Goal: Transaction & Acquisition: Book appointment/travel/reservation

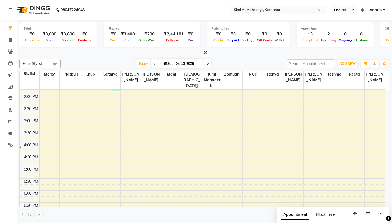
click at [305, 11] on input "text" at bounding box center [273, 10] width 80 height 5
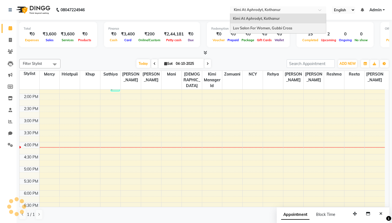
click at [289, 26] on span "Luv Salon For Women, Gubbi Cross" at bounding box center [262, 28] width 59 height 4
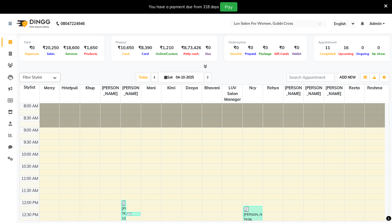
click at [346, 75] on span "ADD NEW" at bounding box center [347, 77] width 16 height 4
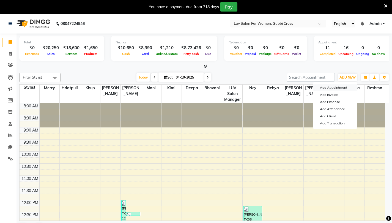
click at [335, 87] on button "Add Appointment" at bounding box center [334, 87] width 43 height 7
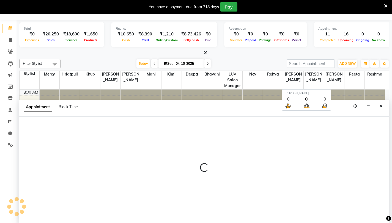
scroll to position [14, 0]
select select "540"
select select "tentative"
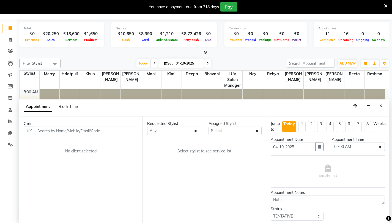
click at [52, 131] on input "text" at bounding box center [86, 131] width 103 height 9
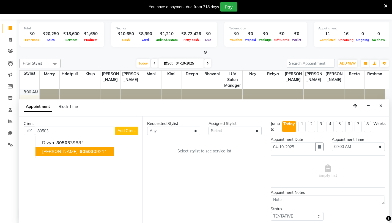
click at [80, 153] on span "80503" at bounding box center [87, 151] width 14 height 5
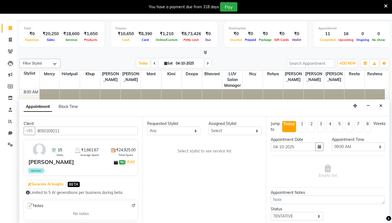
type input "8050309211"
click at [187, 134] on select "Any Asmitha Bhavani Deepa Fardeen Hriatpuii Jeho Khup Kimi LUV Salon Manager Ly…" at bounding box center [173, 131] width 53 height 9
select select "76982"
click at [147, 127] on select "Any Asmitha Bhavani Deepa Fardeen Hriatpuii Jeho Khup Kimi LUV Salon Manager Ly…" at bounding box center [173, 131] width 53 height 9
select select "76982"
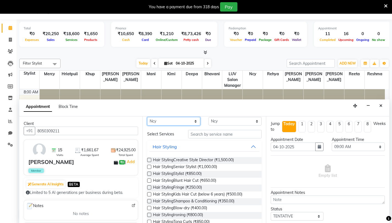
scroll to position [0, 0]
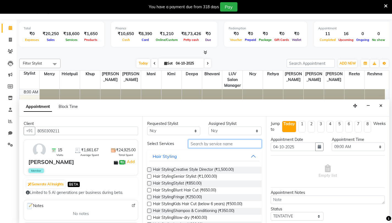
click at [217, 145] on input "text" at bounding box center [224, 144] width 73 height 9
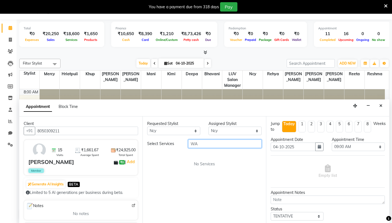
type input "W"
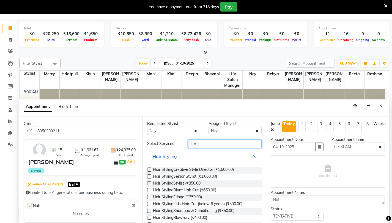
type input "H"
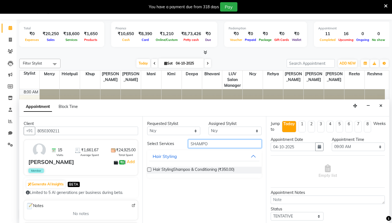
type input "SHAMPO"
click at [152, 170] on div "Hair StylingShampoo & Conditioning (₹350.00)" at bounding box center [204, 170] width 114 height 7
click at [149, 170] on label at bounding box center [149, 170] width 4 height 4
click at [149, 170] on input "checkbox" at bounding box center [149, 170] width 4 height 4
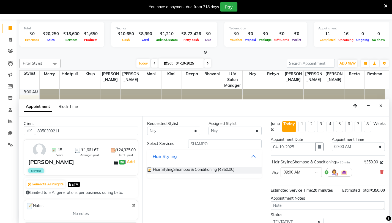
checkbox input "false"
drag, startPoint x: 228, startPoint y: 143, endPoint x: 181, endPoint y: 142, distance: 47.6
click at [181, 142] on div "Select Services SHAMPO" at bounding box center [204, 144] width 122 height 9
type input "BLOW"
click at [150, 169] on label at bounding box center [149, 170] width 4 height 4
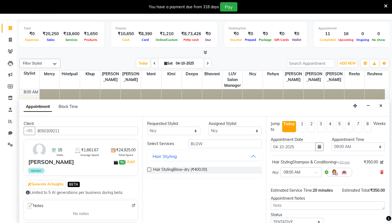
click at [150, 169] on input "checkbox" at bounding box center [149, 170] width 4 height 4
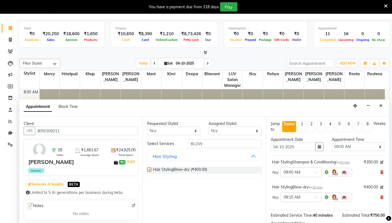
checkbox input "false"
click at [349, 146] on select "Select 09:00 AM 09:15 AM 09:30 AM 09:45 AM 10:00 AM 10:15 AM 10:30 AM 10:45 AM …" at bounding box center [357, 147] width 53 height 9
select select "990"
click at [331, 143] on select "Select 09:00 AM 09:15 AM 09:30 AM 09:45 AM 10:00 AM 10:15 AM 10:30 AM 10:45 AM …" at bounding box center [357, 147] width 53 height 9
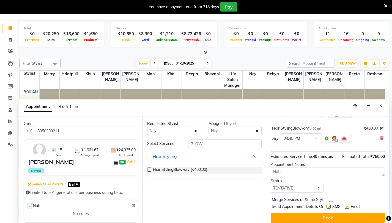
scroll to position [63, 0]
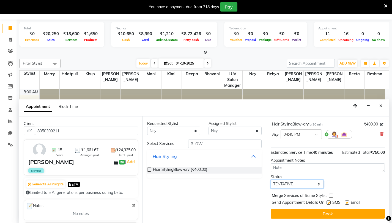
click at [301, 182] on select "Select TENTATIVE CONFIRM CHECK-IN UPCOMING" at bounding box center [296, 184] width 53 height 9
select select "confirm booking"
click at [270, 180] on select "Select TENTATIVE CONFIRM CHECK-IN UPCOMING" at bounding box center [296, 184] width 53 height 9
click at [347, 202] on label at bounding box center [347, 203] width 4 height 4
click at [347, 202] on input "checkbox" at bounding box center [347, 203] width 4 height 4
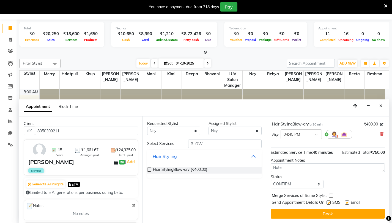
checkbox input "false"
click at [331, 197] on label at bounding box center [331, 196] width 4 height 4
click at [331, 197] on input "checkbox" at bounding box center [331, 197] width 4 height 4
checkbox input "true"
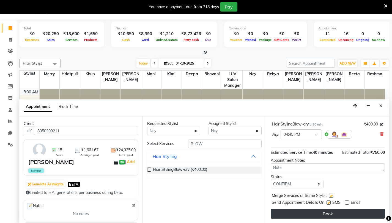
click at [325, 214] on button "Book" at bounding box center [327, 214] width 114 height 10
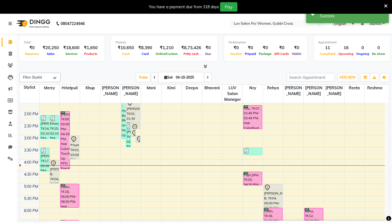
scroll to position [137, 0]
